Goal: Find specific page/section: Find specific page/section

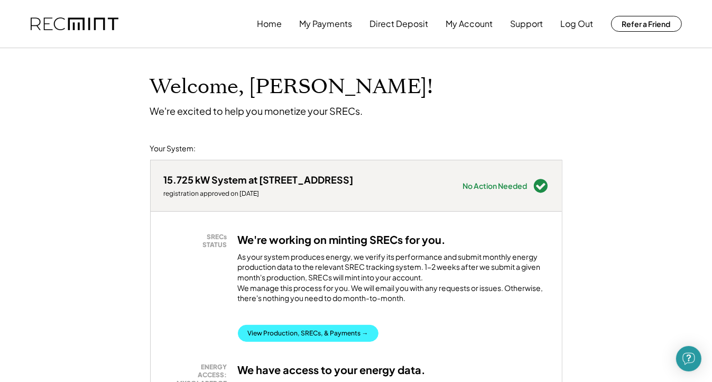
click at [307, 342] on button "View Production, SRECs, & Payments →" at bounding box center [308, 333] width 141 height 17
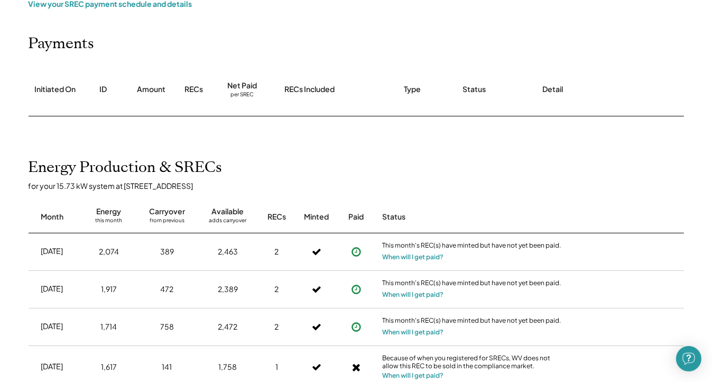
scroll to position [159, 0]
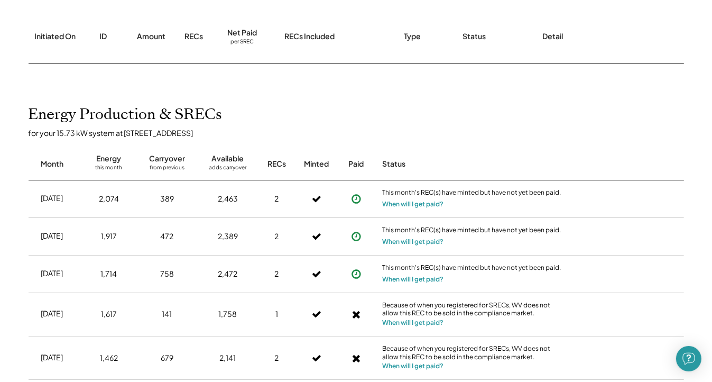
click at [356, 275] on icon at bounding box center [356, 274] width 11 height 11
click at [355, 234] on icon at bounding box center [356, 236] width 11 height 11
click at [356, 197] on use at bounding box center [357, 199] width 10 height 10
click at [316, 199] on use at bounding box center [317, 199] width 8 height 6
click at [313, 236] on use at bounding box center [317, 236] width 8 height 6
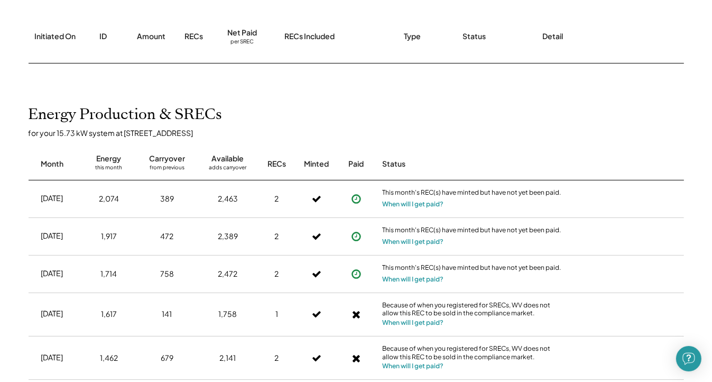
click at [315, 273] on use at bounding box center [317, 274] width 8 height 6
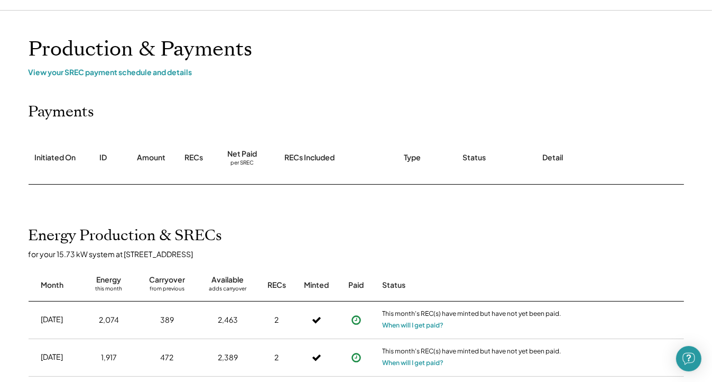
scroll to position [0, 0]
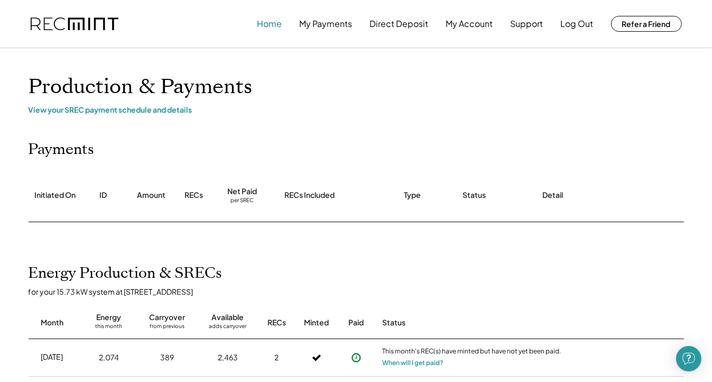
click at [260, 27] on button "Home" at bounding box center [270, 23] width 25 height 21
